Goal: Transaction & Acquisition: Download file/media

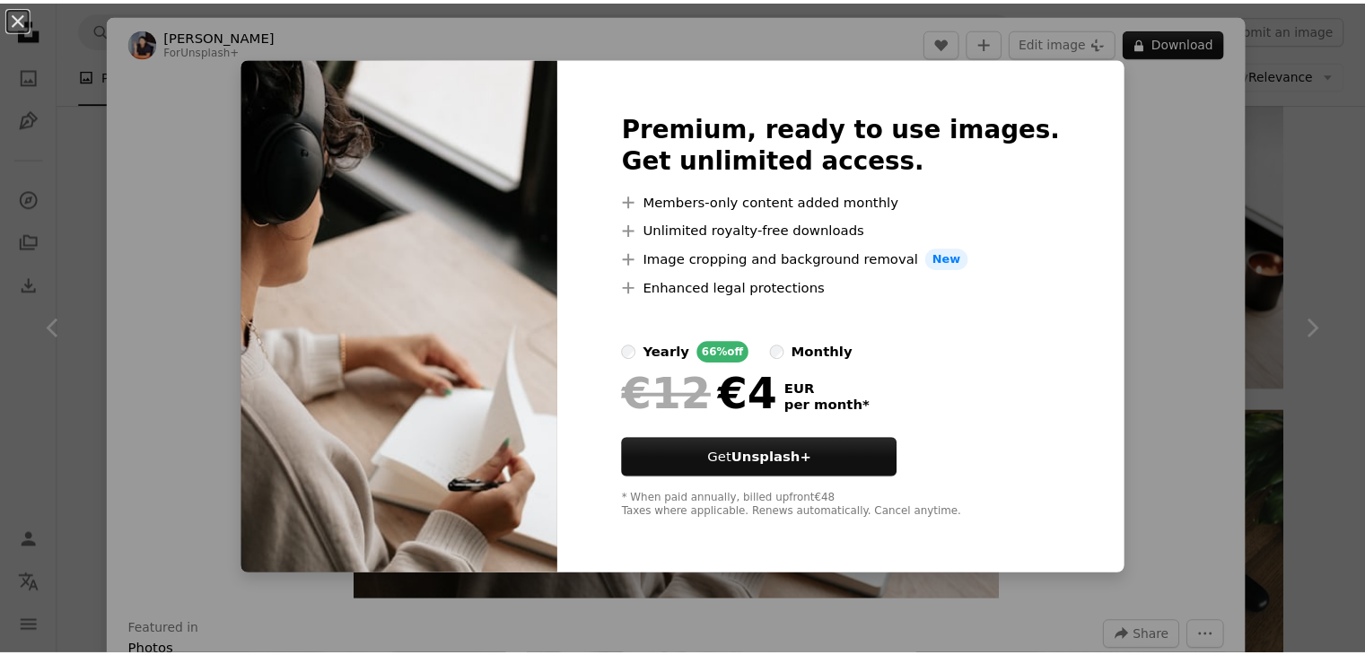
scroll to position [1436, 0]
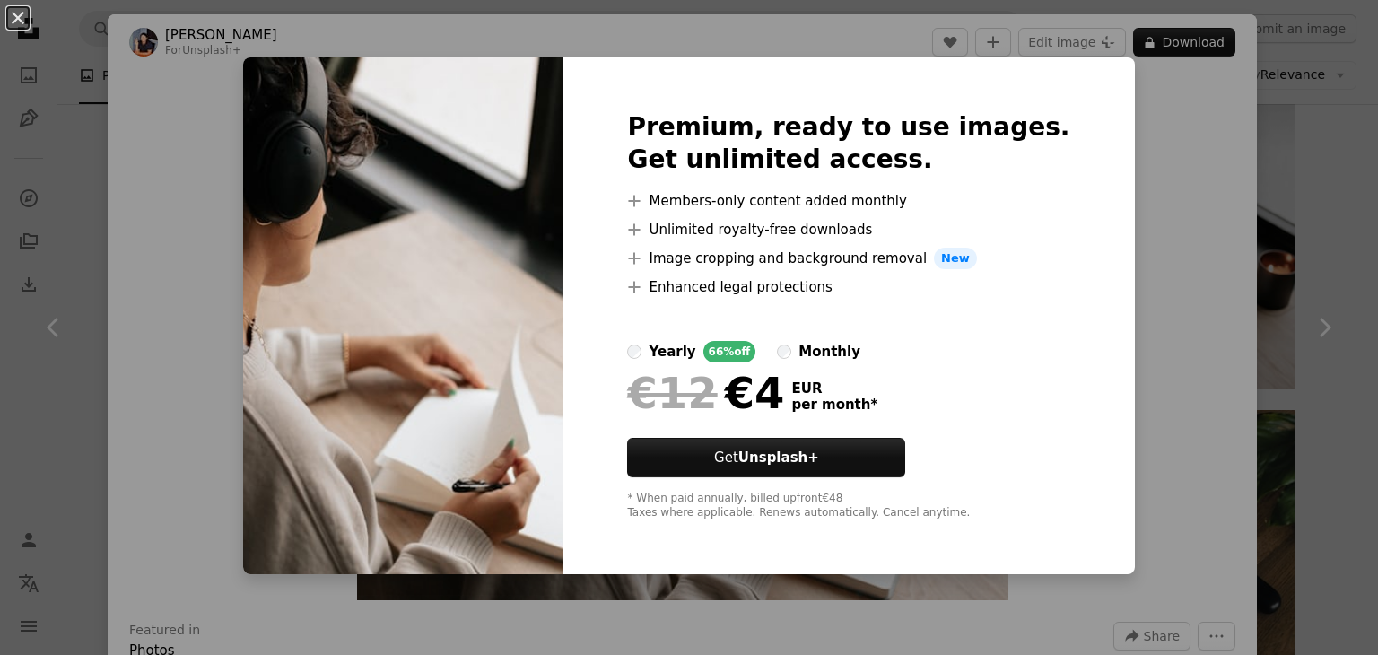
click at [133, 261] on div "An X shape Premium, ready to use images. Get unlimited access. A plus sign Memb…" at bounding box center [689, 327] width 1378 height 655
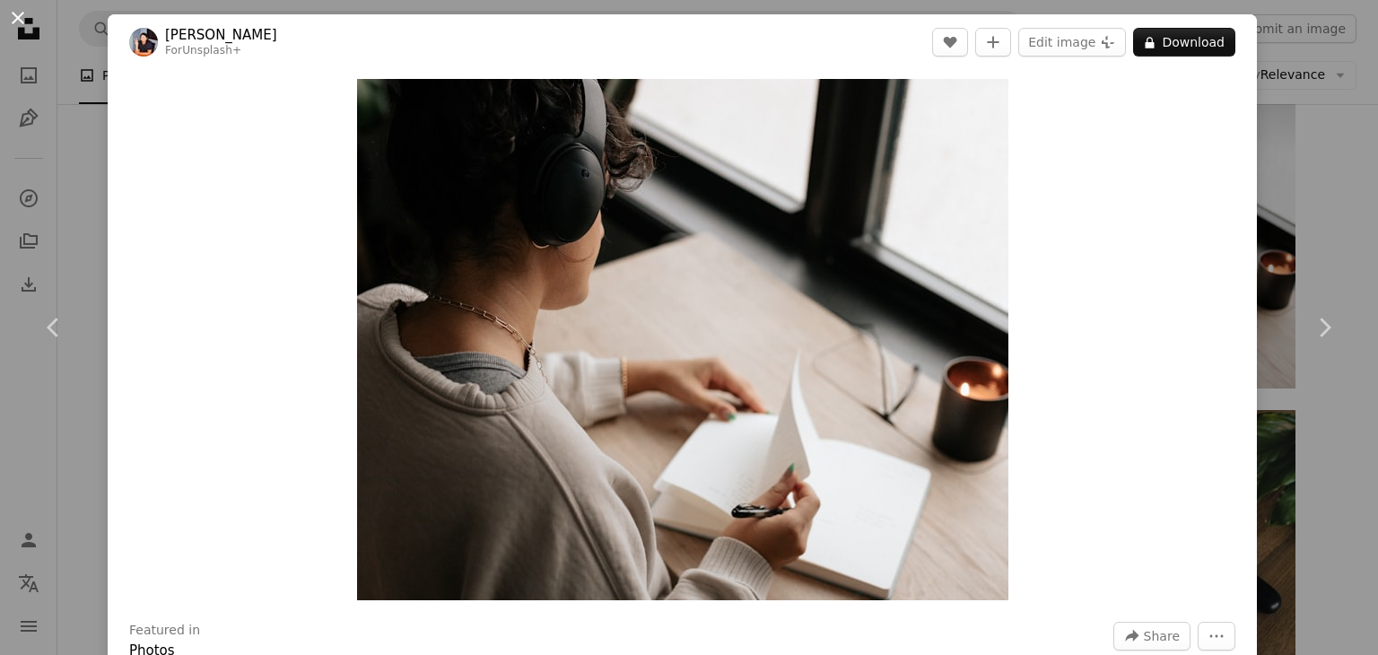
click at [13, 10] on button "An X shape" at bounding box center [18, 18] width 22 height 22
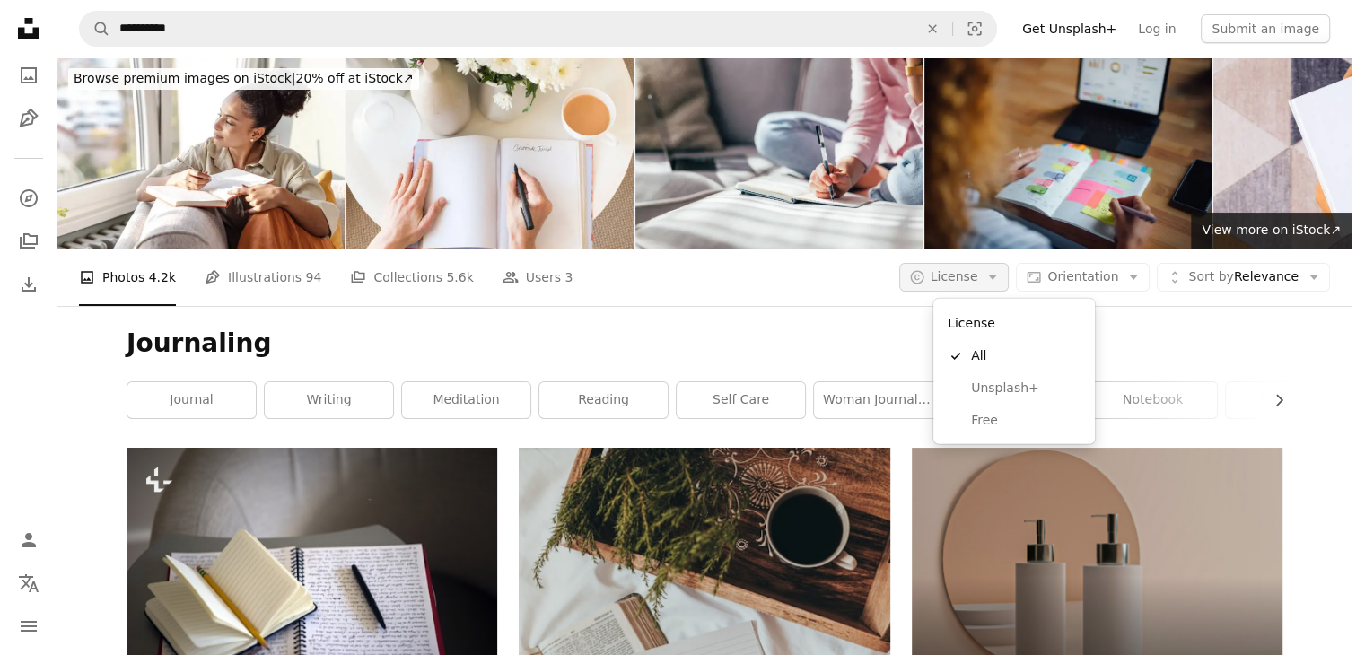
scroll to position [179, 0]
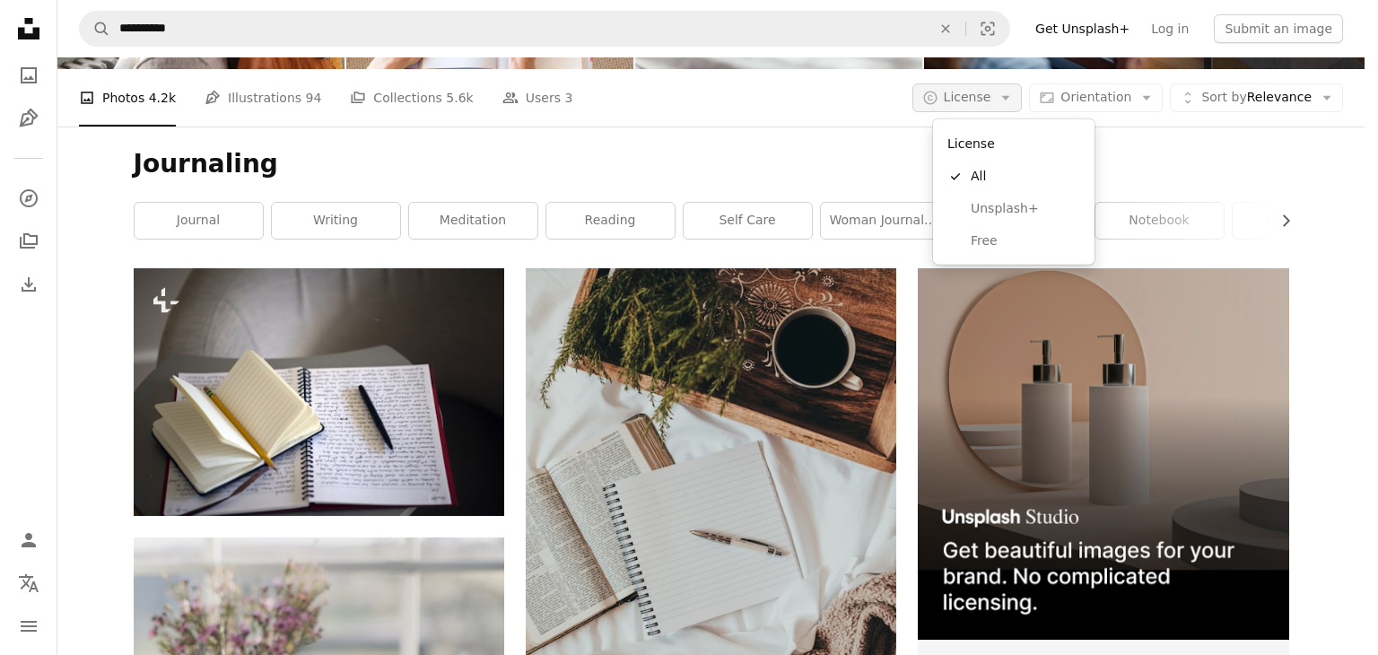
click at [985, 96] on span "License" at bounding box center [968, 97] width 48 height 14
click at [990, 240] on span "Free" at bounding box center [1025, 241] width 109 height 18
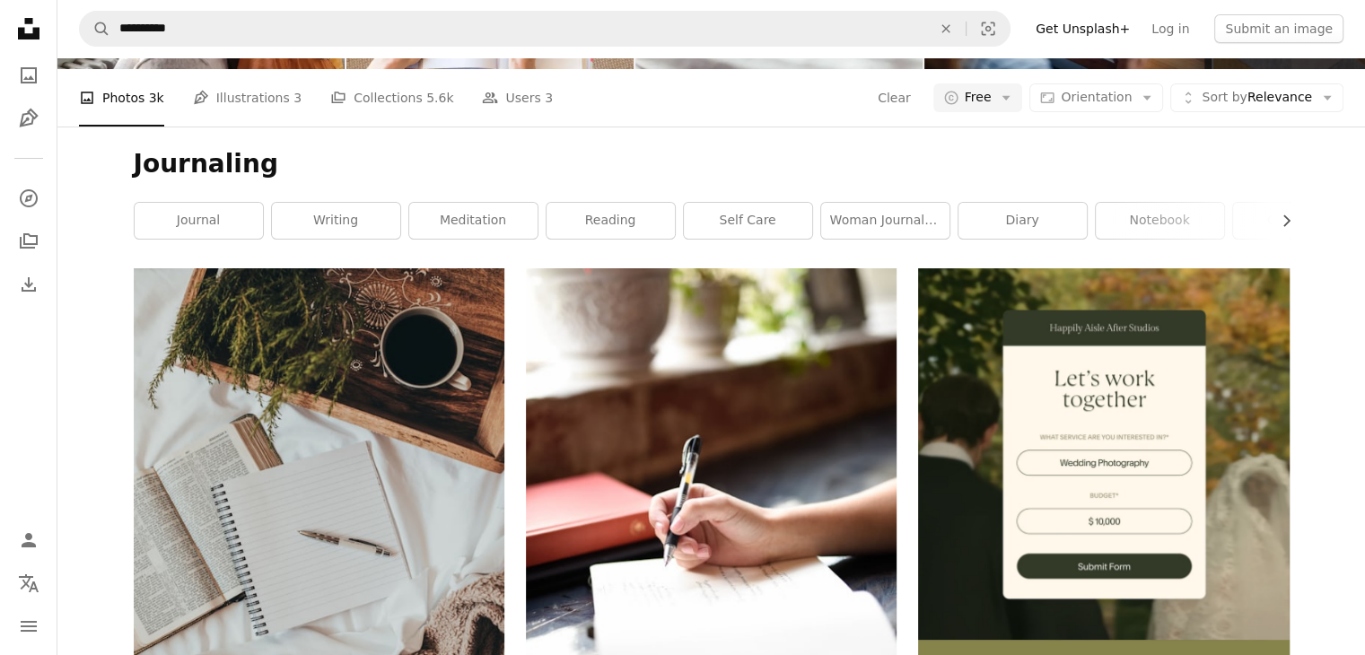
scroll to position [3974, 0]
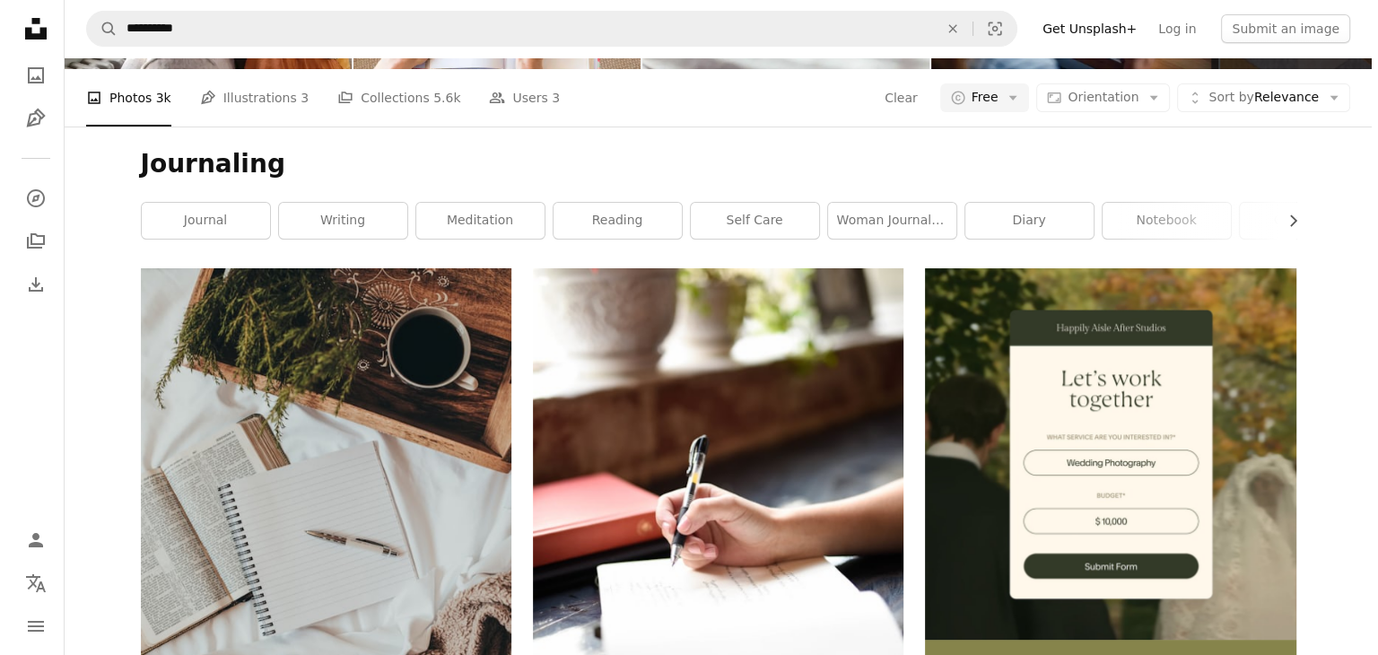
scroll to position [7383, 0]
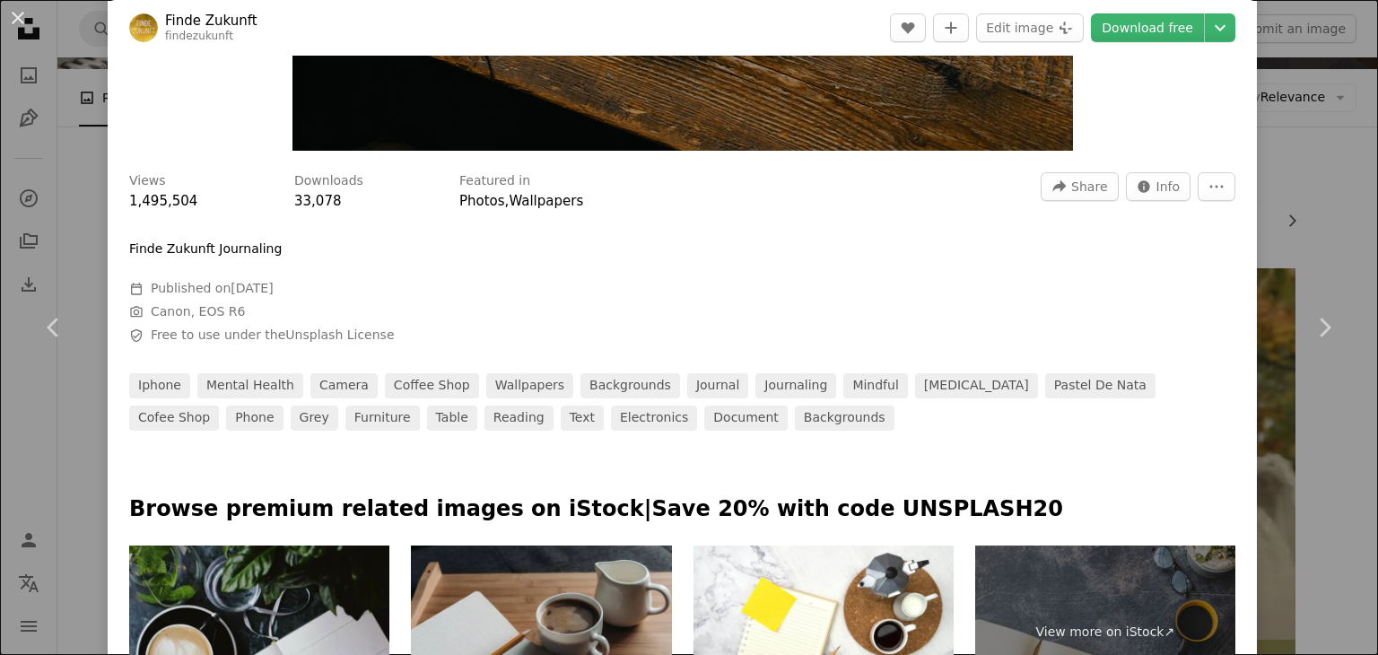
scroll to position [449, 0]
click at [1198, 193] on button "More Actions" at bounding box center [1217, 186] width 38 height 29
click at [1071, 191] on span "Share" at bounding box center [1089, 186] width 36 height 27
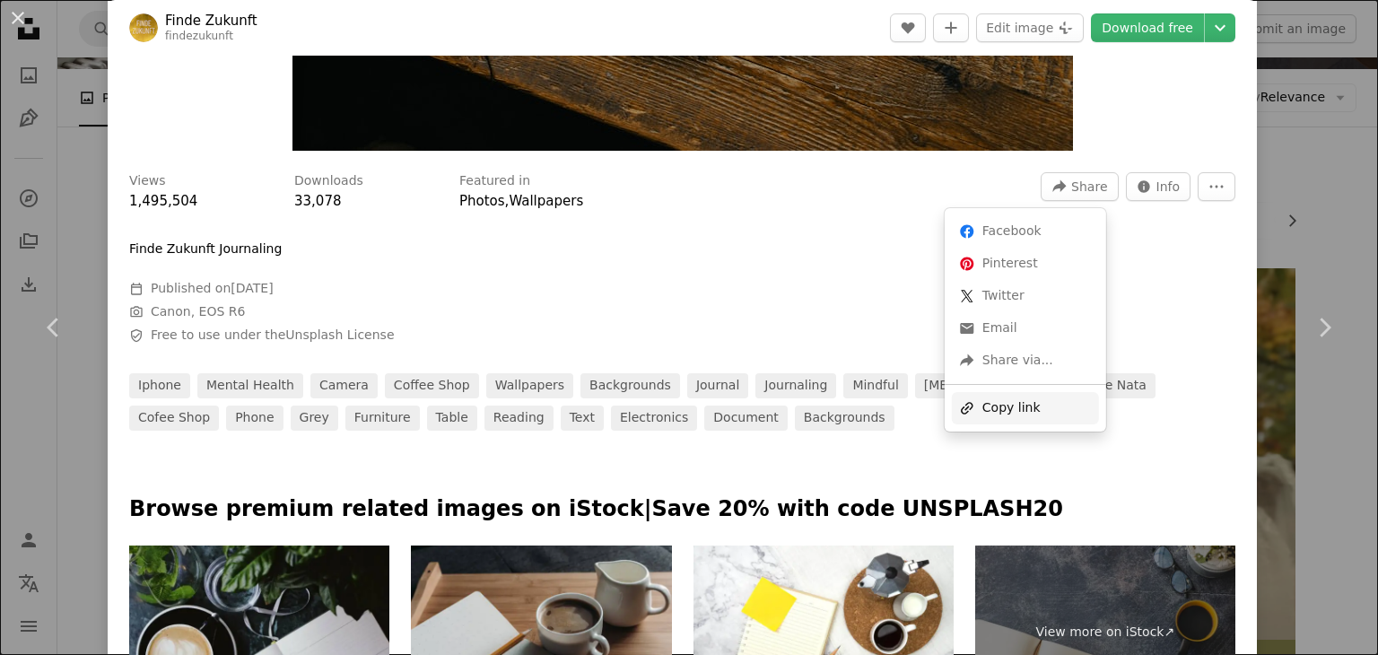
click at [1017, 401] on div "A URL sharing icon (chains) Copy link" at bounding box center [1025, 408] width 147 height 32
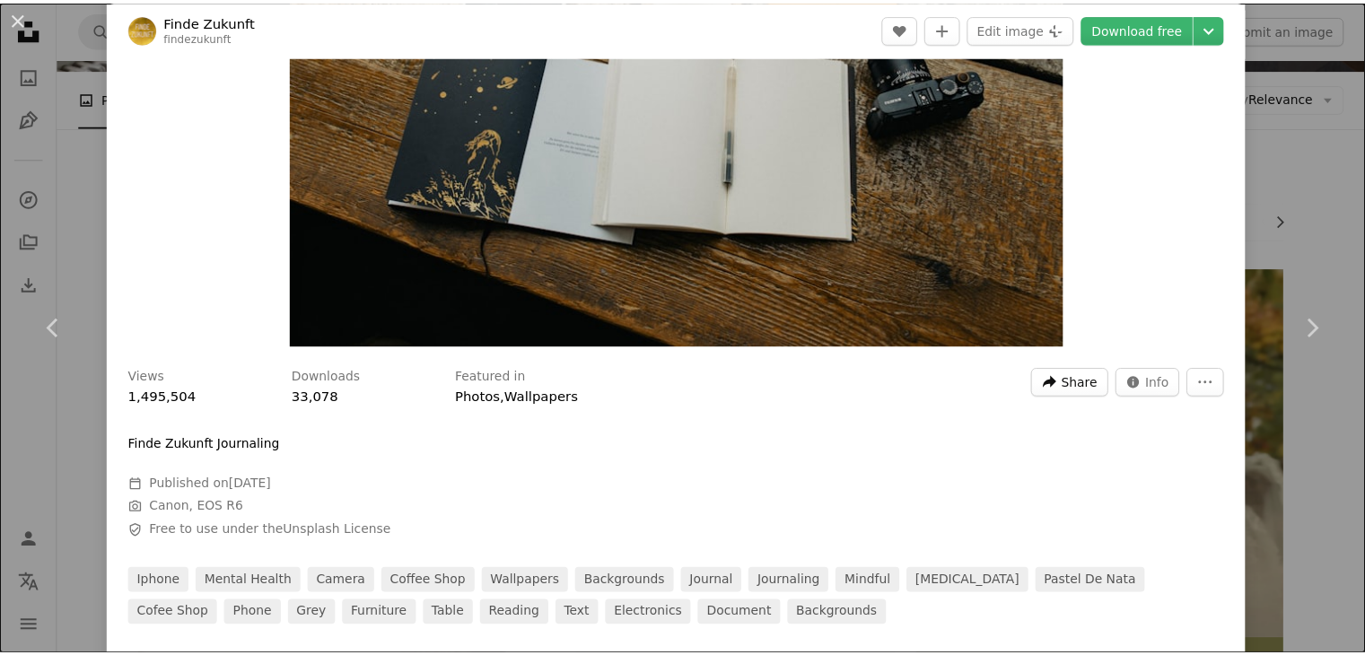
scroll to position [0, 0]
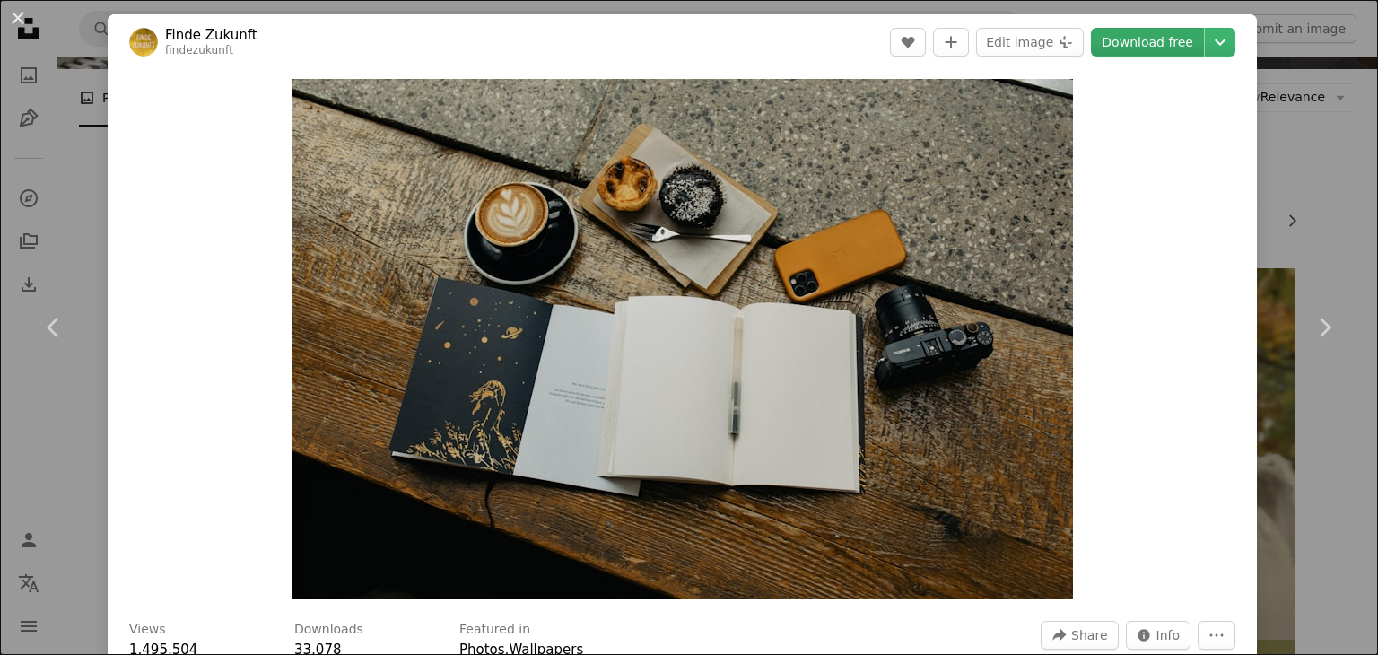
click at [1150, 42] on link "Download free" at bounding box center [1147, 42] width 113 height 29
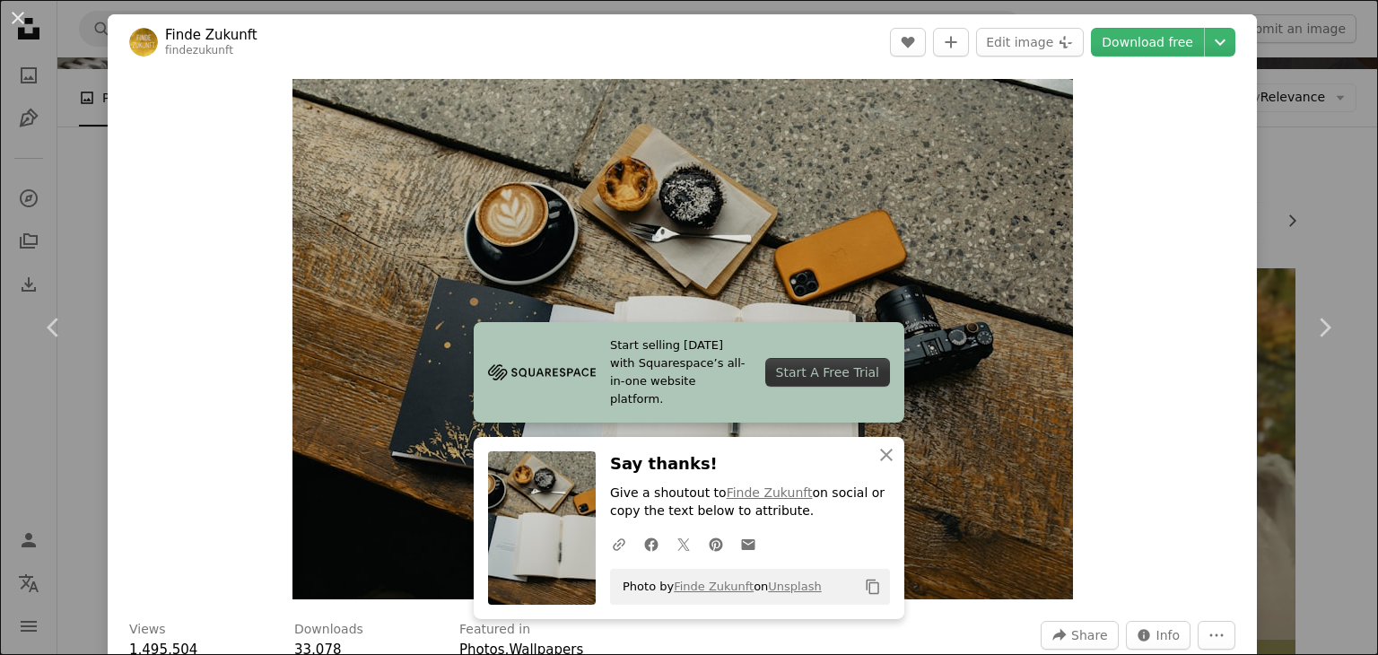
click at [1271, 221] on div "An X shape Chevron left Chevron right Start selling [DATE] with Squarespace’s a…" at bounding box center [689, 327] width 1378 height 655
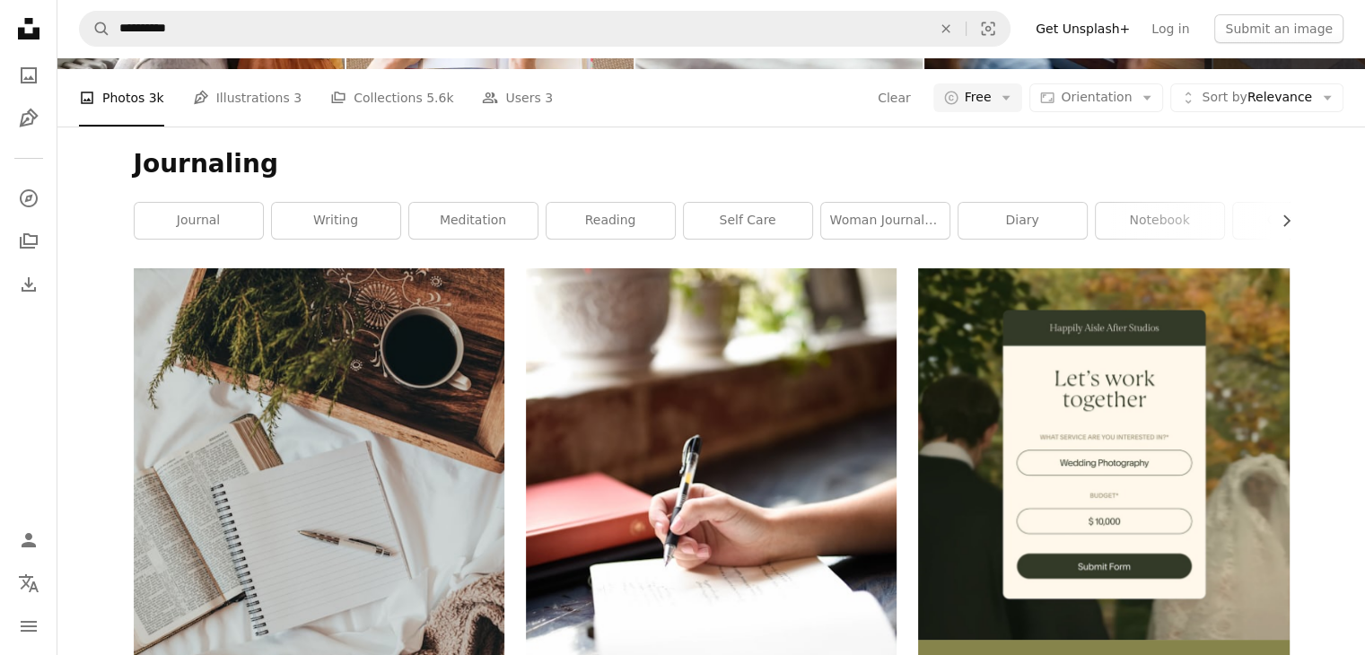
click at [35, 24] on icon "Unsplash logo Unsplash Home" at bounding box center [29, 29] width 36 height 36
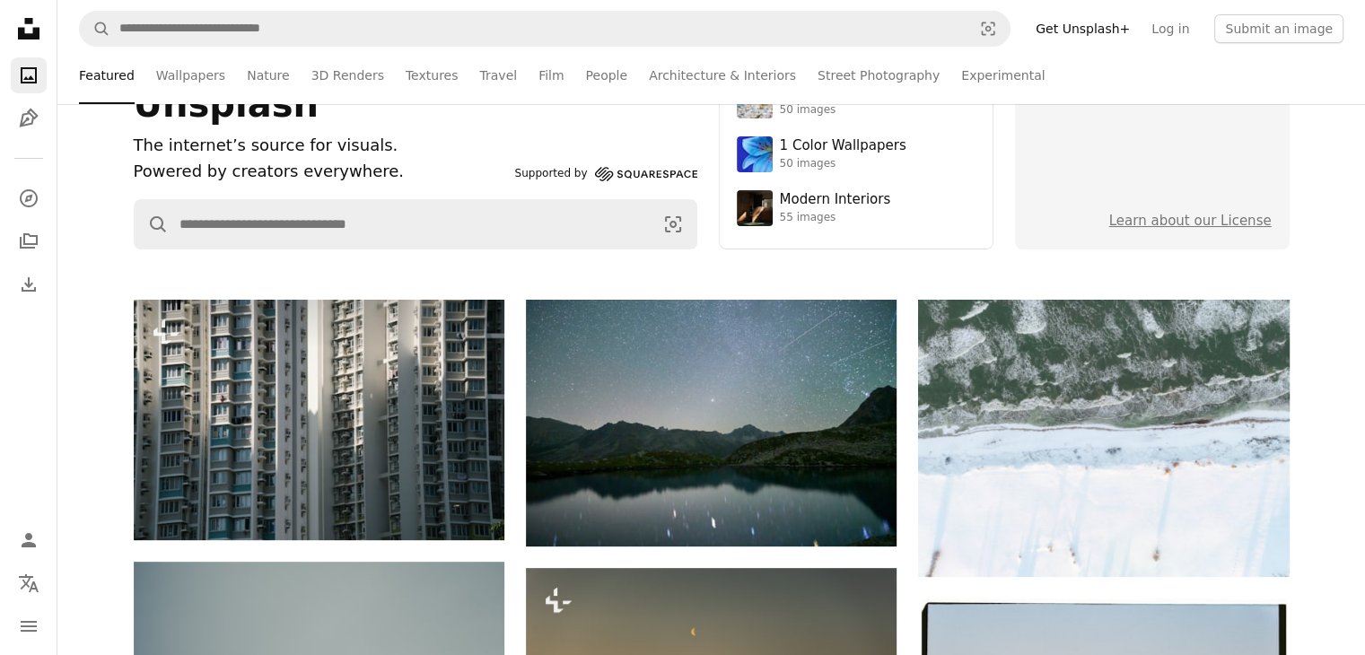
scroll to position [1077, 0]
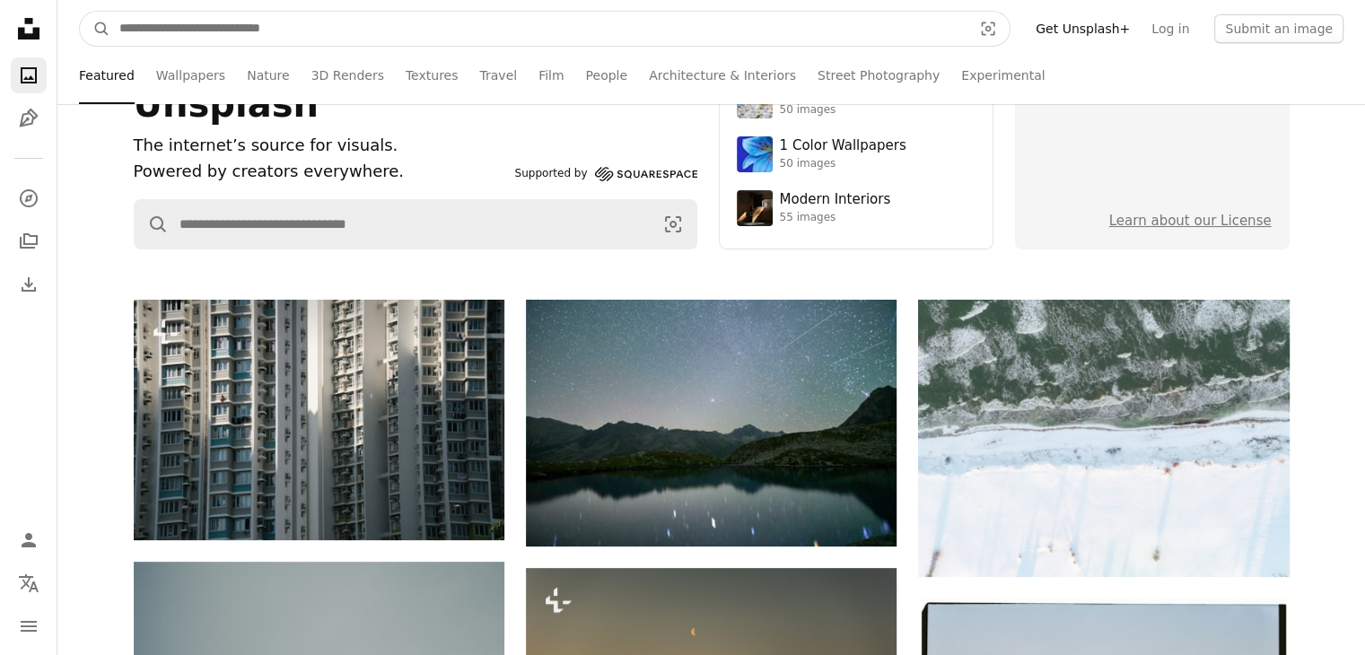
click at [340, 13] on input "Find visuals sitewide" at bounding box center [538, 29] width 856 height 34
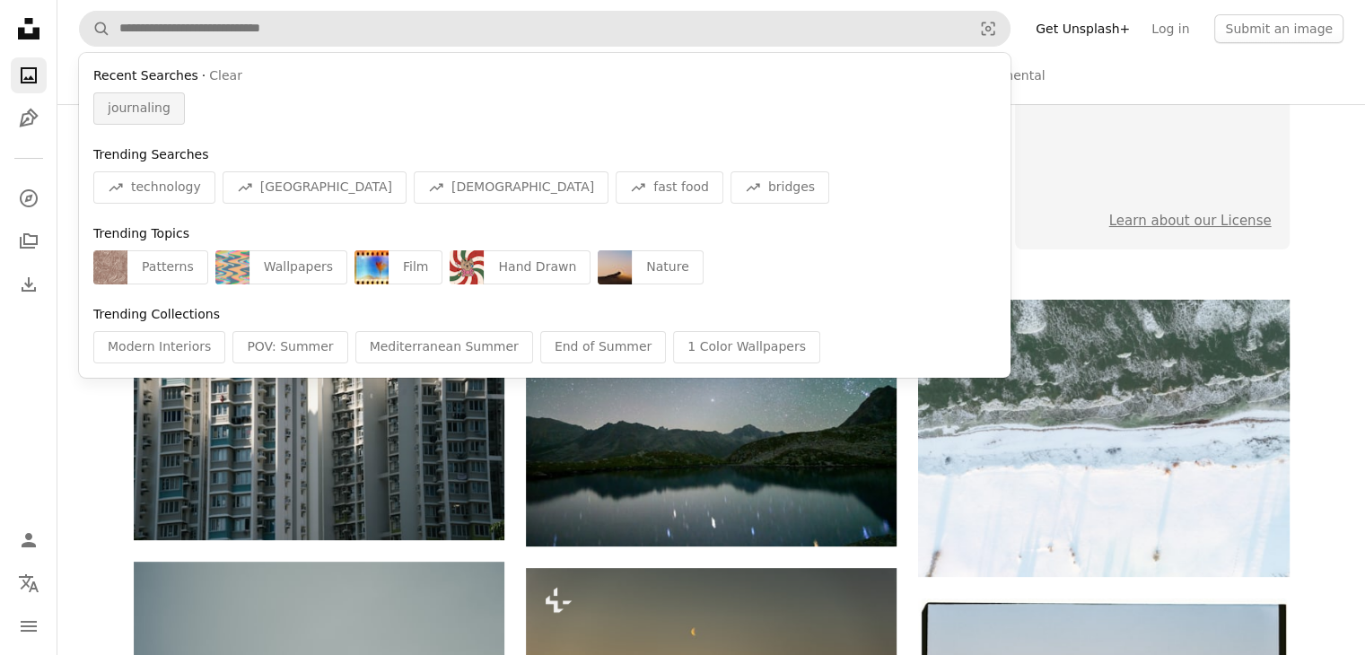
click at [136, 101] on span "journaling" at bounding box center [139, 109] width 63 height 18
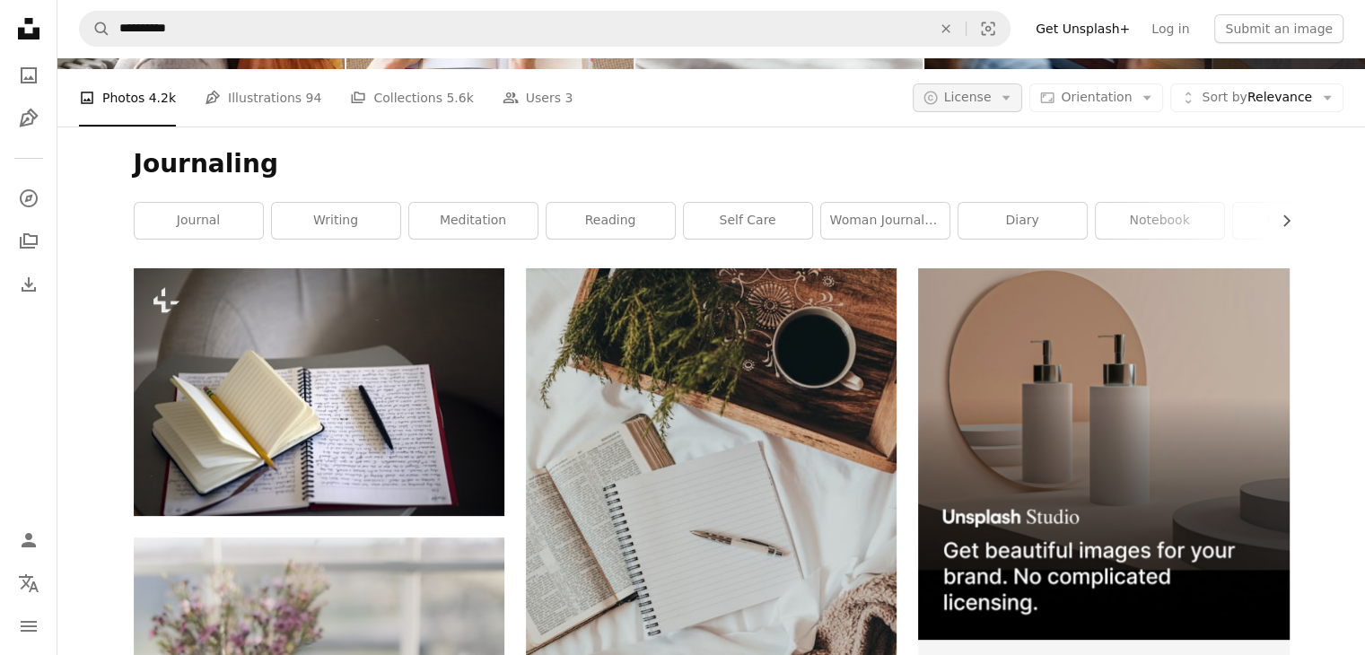
click at [991, 104] on span "License" at bounding box center [968, 97] width 48 height 14
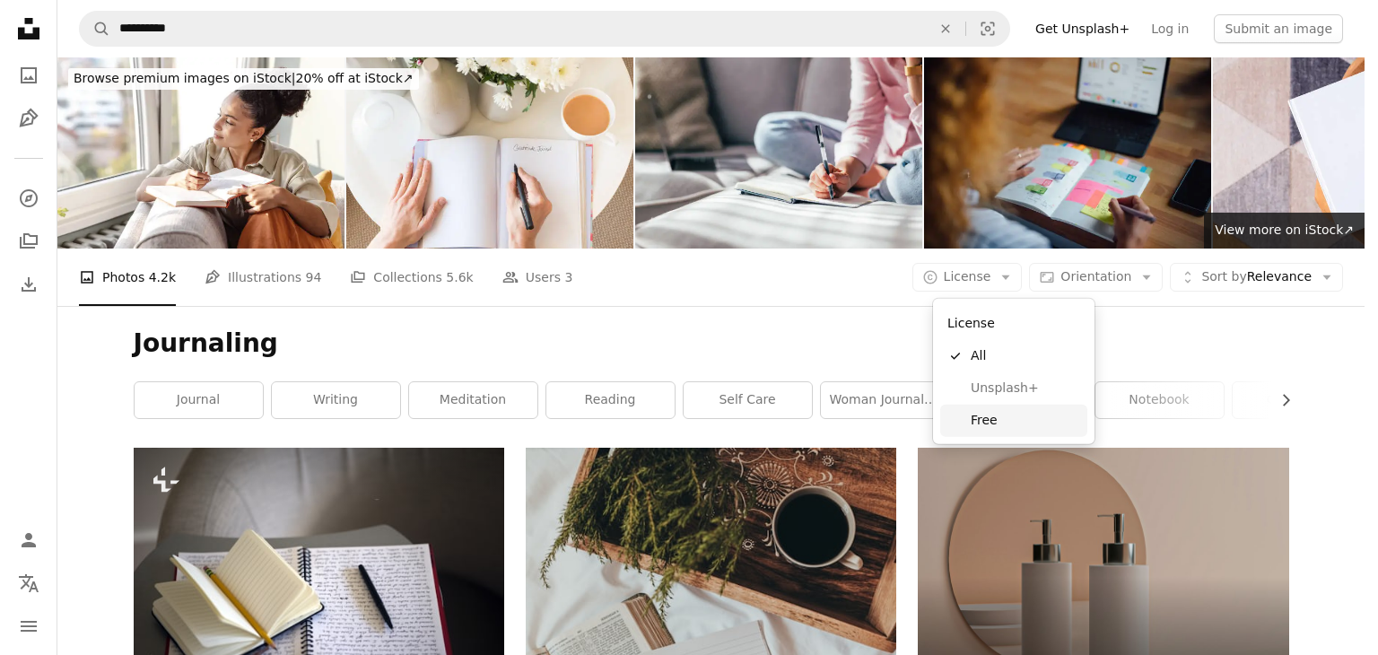
click at [995, 431] on link "Free" at bounding box center [1013, 421] width 147 height 32
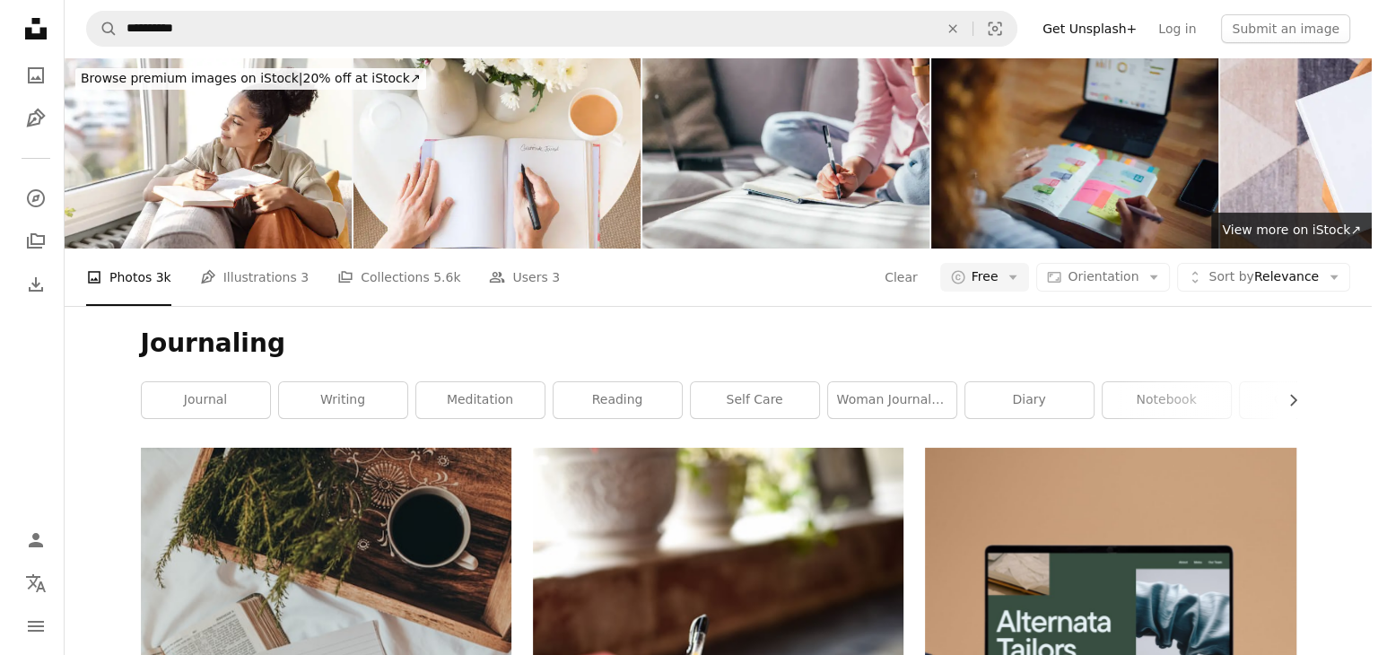
scroll to position [3320, 0]
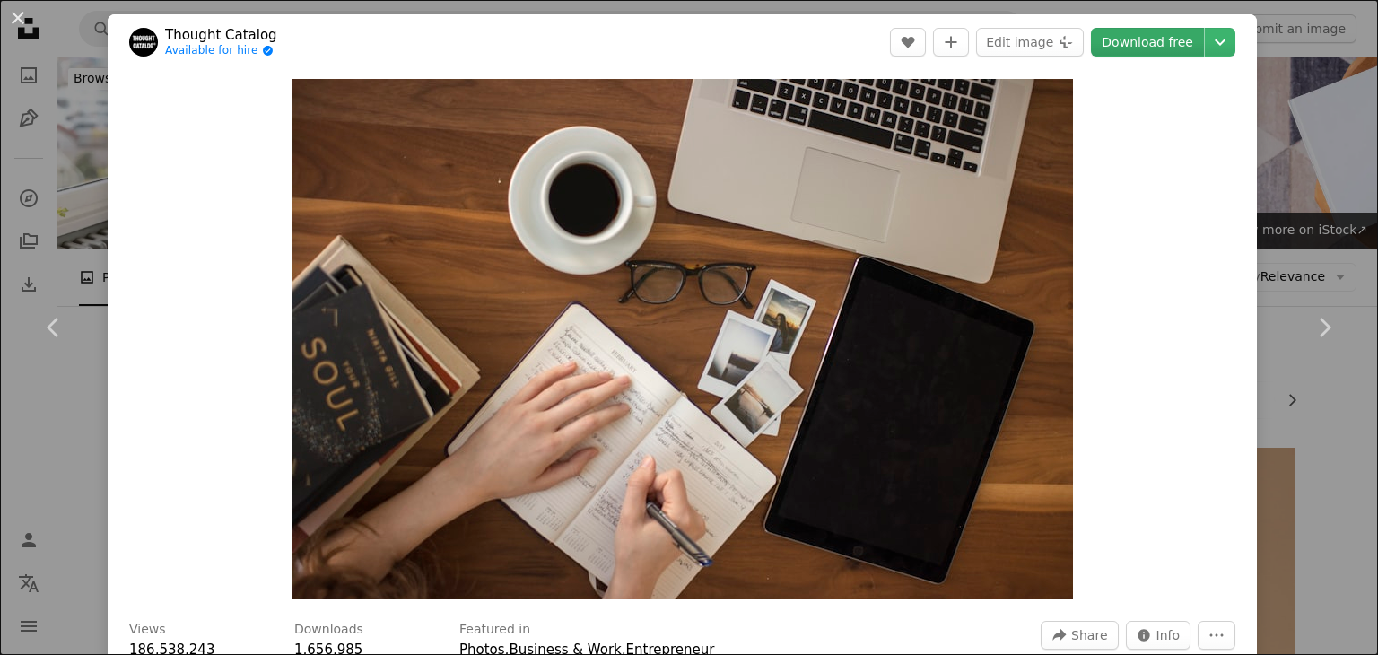
click at [1131, 44] on link "Download free" at bounding box center [1147, 42] width 113 height 29
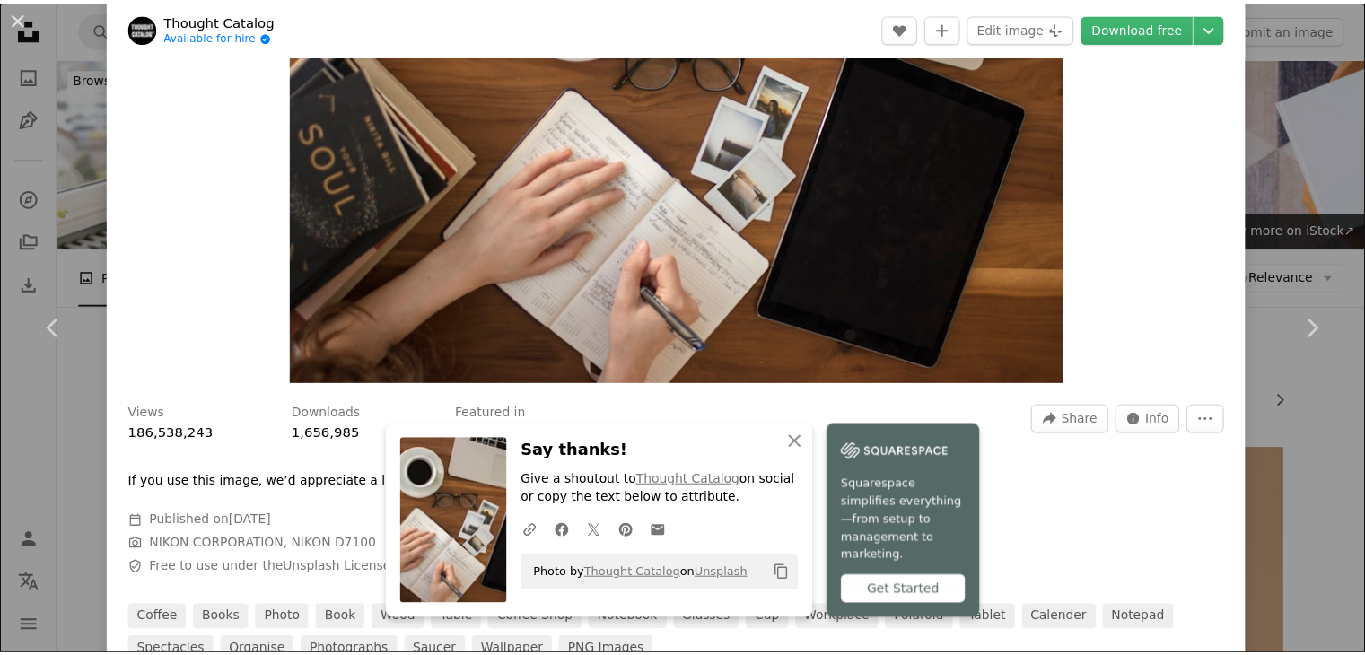
scroll to position [269, 0]
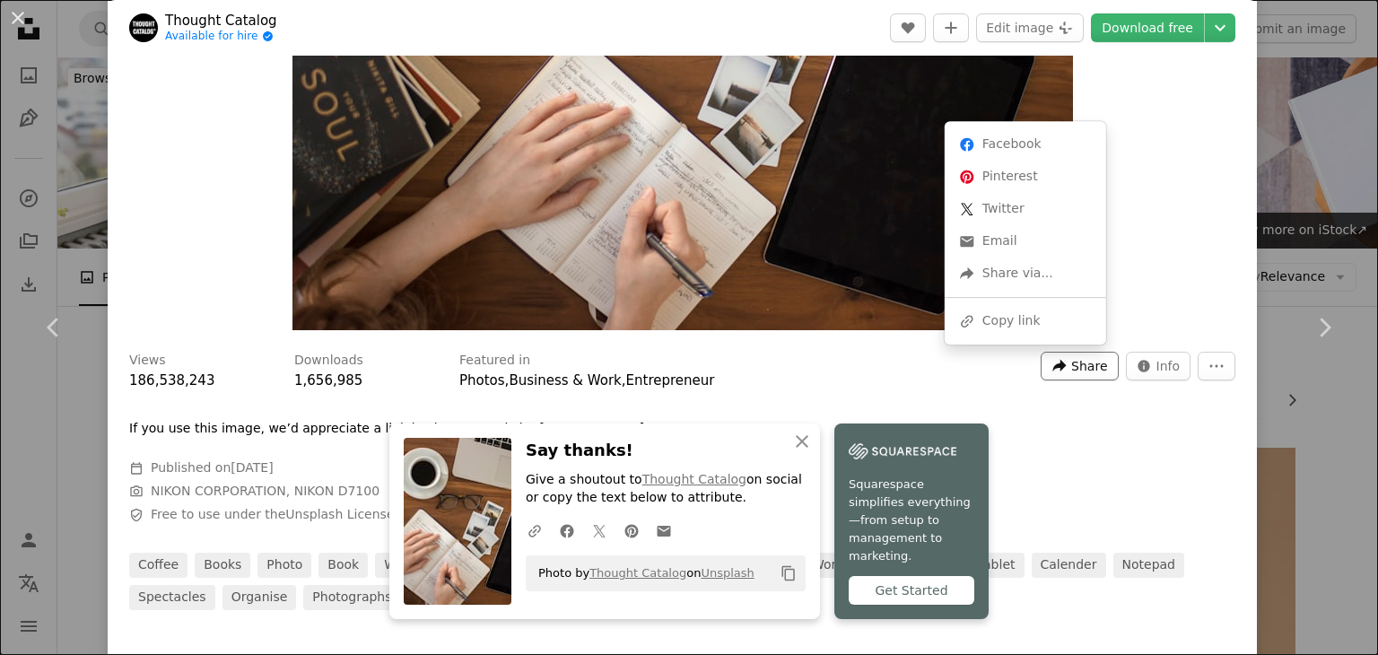
click at [1057, 360] on icon "A forward-right arrow" at bounding box center [1060, 366] width 16 height 16
click at [1026, 319] on div "A URL sharing icon (chains) Copy link" at bounding box center [1025, 321] width 147 height 32
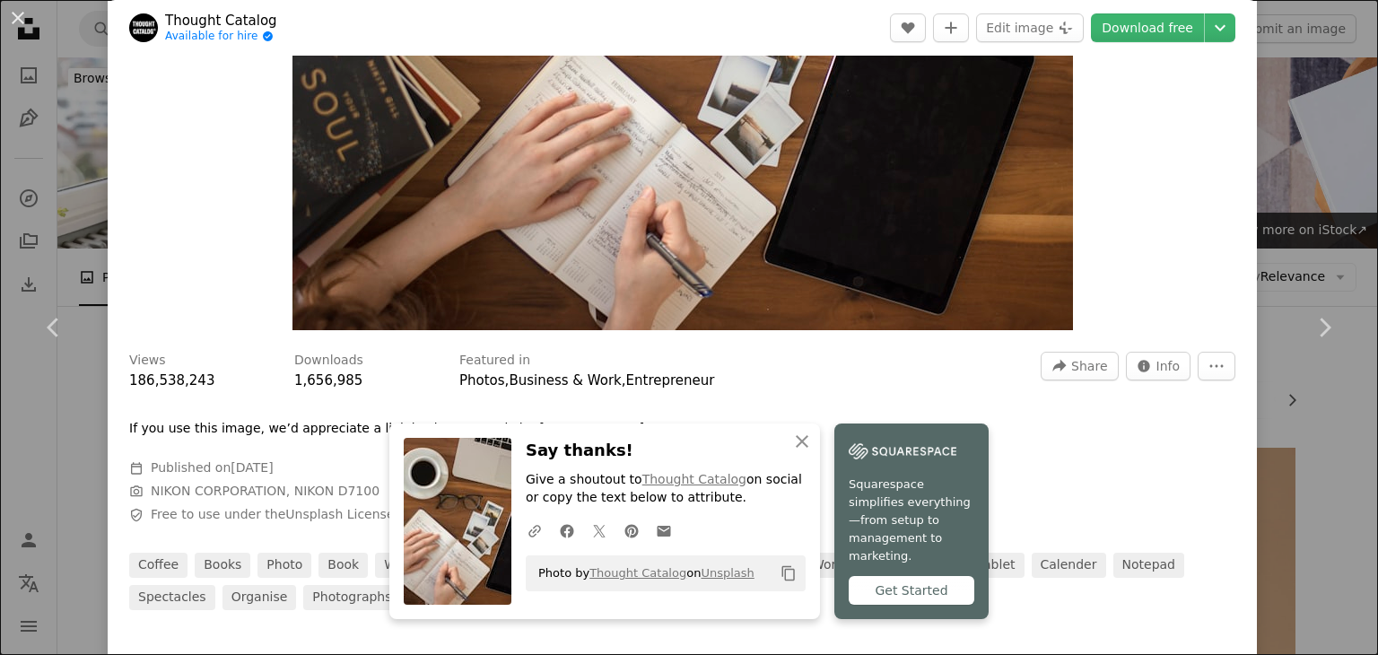
click at [100, 206] on div "An X shape Chevron left Chevron right An X shape Close Say thanks! Give a shout…" at bounding box center [689, 327] width 1378 height 655
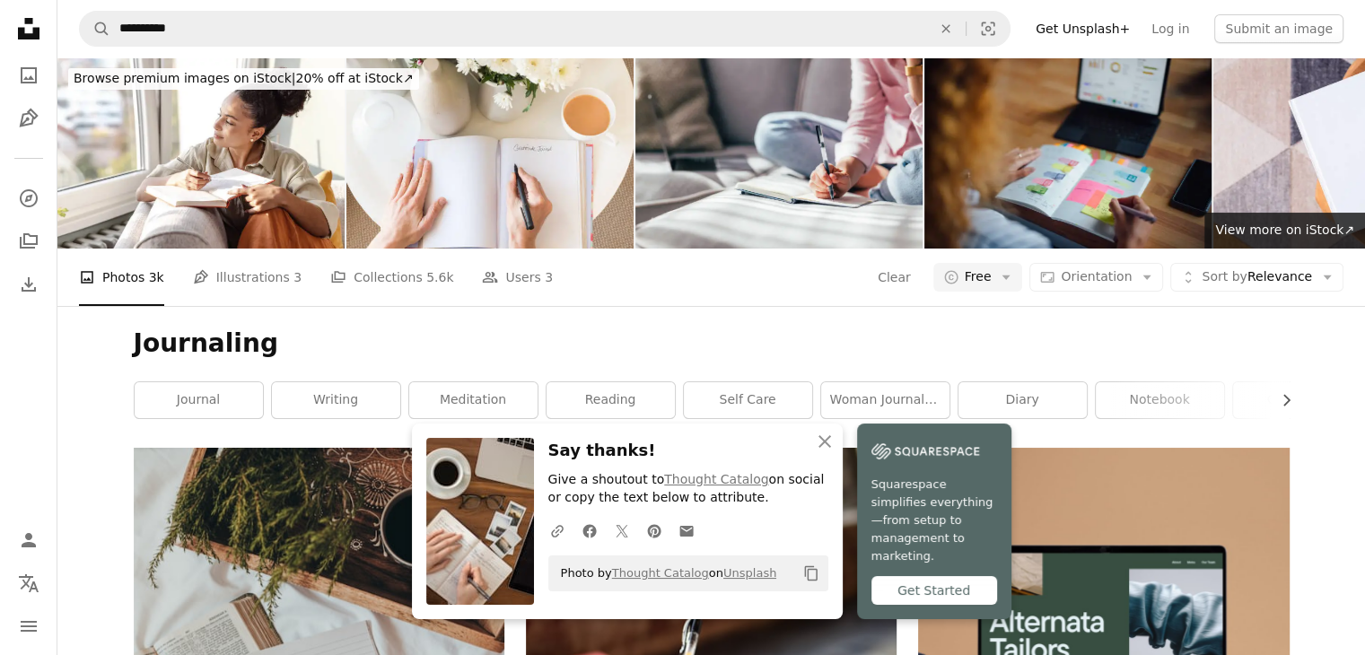
click at [29, 35] on icon at bounding box center [29, 29] width 22 height 22
